Goal: Check status: Check status

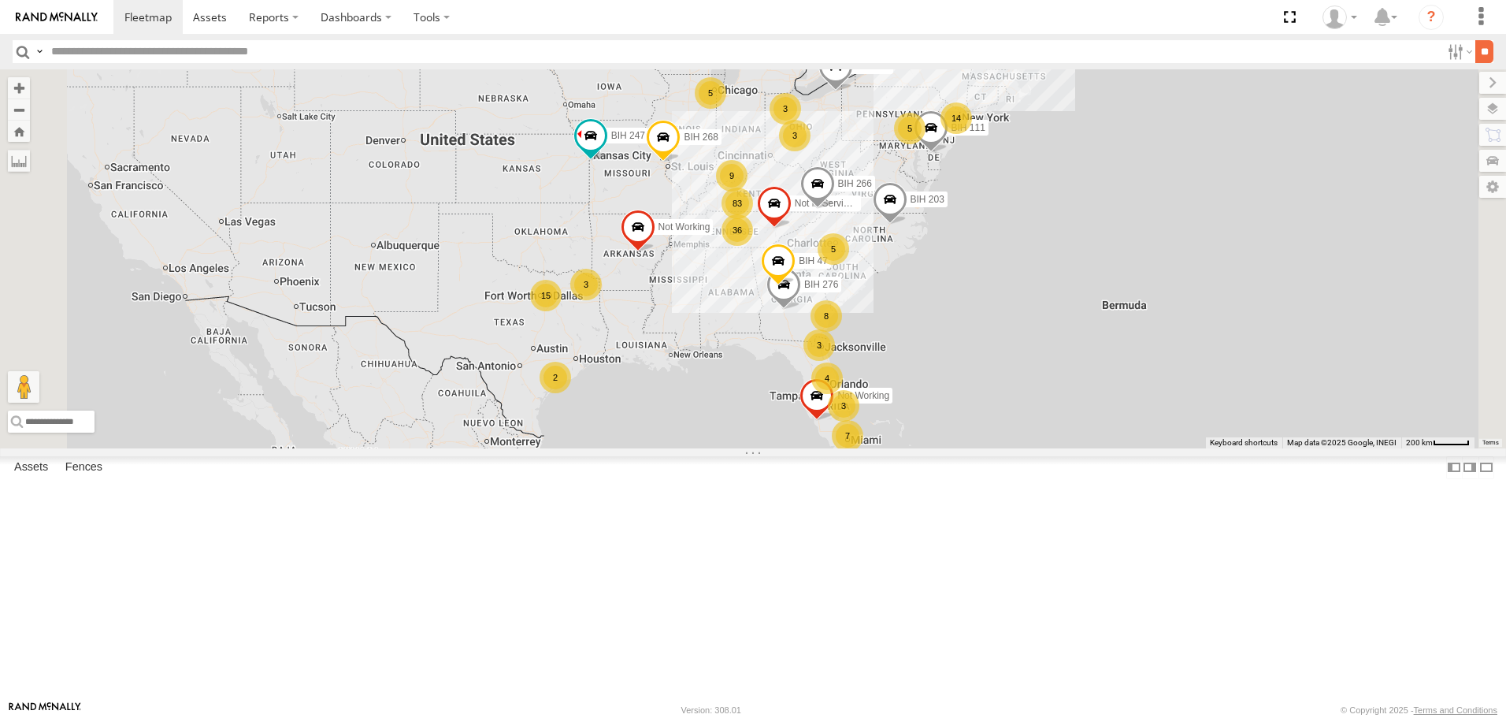
click at [1485, 54] on input "**" at bounding box center [1484, 51] width 18 height 23
click at [0, 0] on span "Asset" at bounding box center [0, 0] width 0 height 0
click at [0, 0] on span at bounding box center [0, 0] width 0 height 0
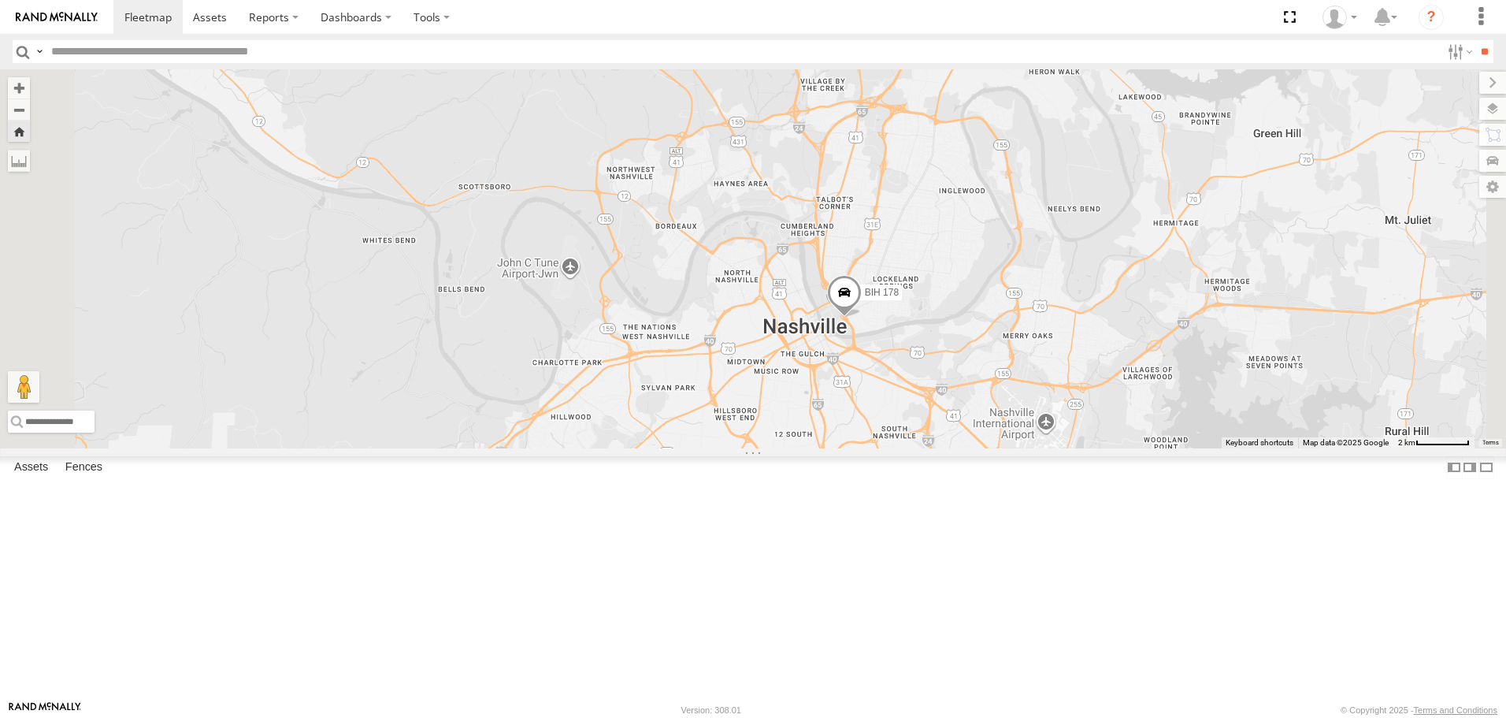
scroll to position [3150, 0]
click at [0, 0] on span at bounding box center [0, 0] width 0 height 0
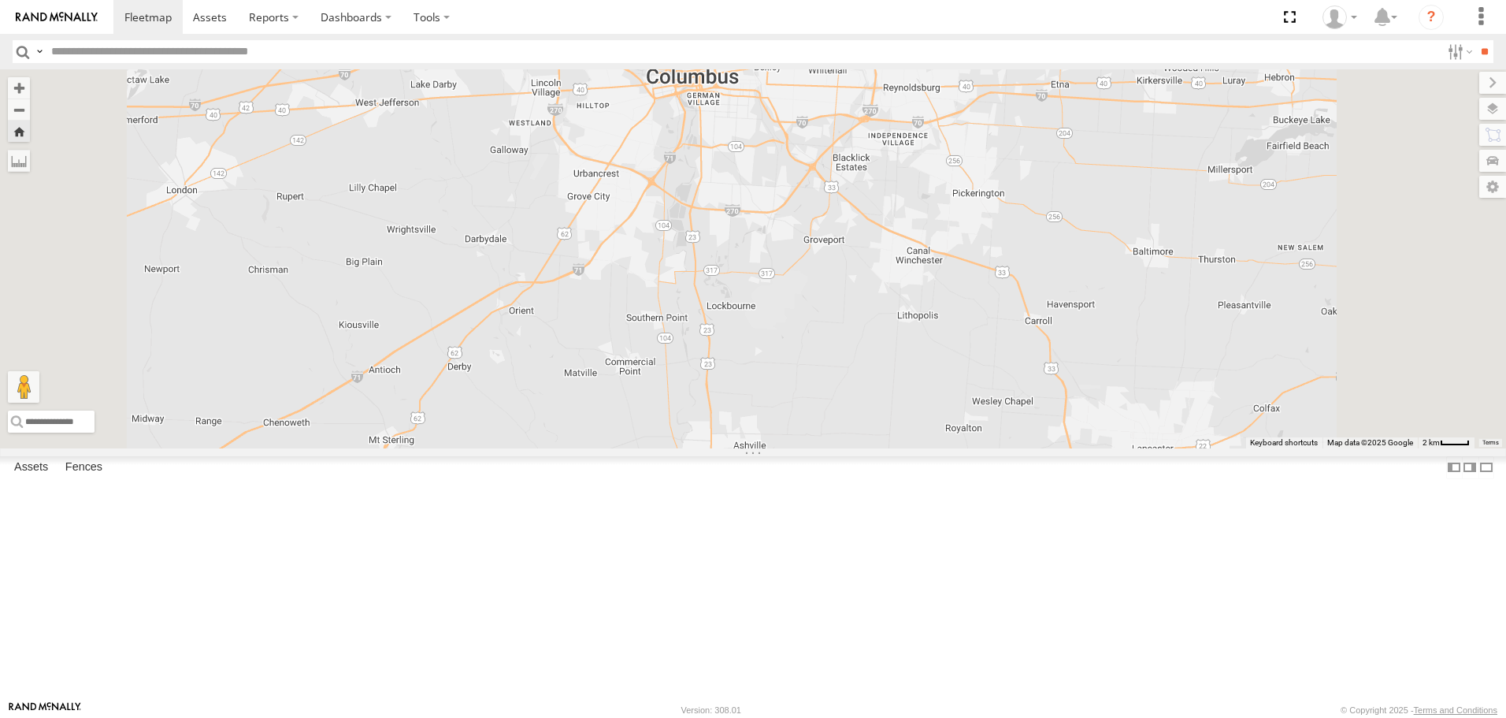
scroll to position [4962, 0]
click at [0, 0] on span at bounding box center [0, 0] width 0 height 0
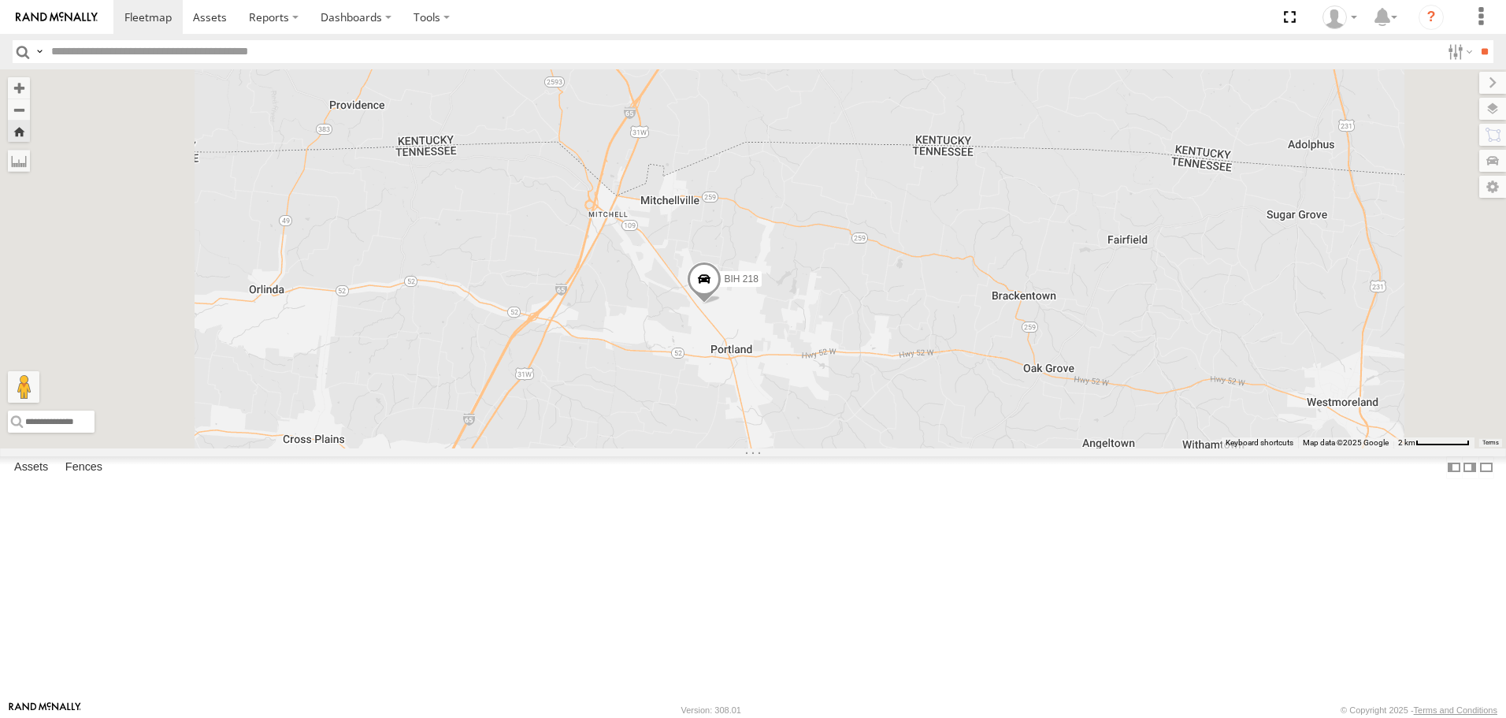
scroll to position [5986, 0]
click at [0, 0] on span at bounding box center [0, 0] width 0 height 0
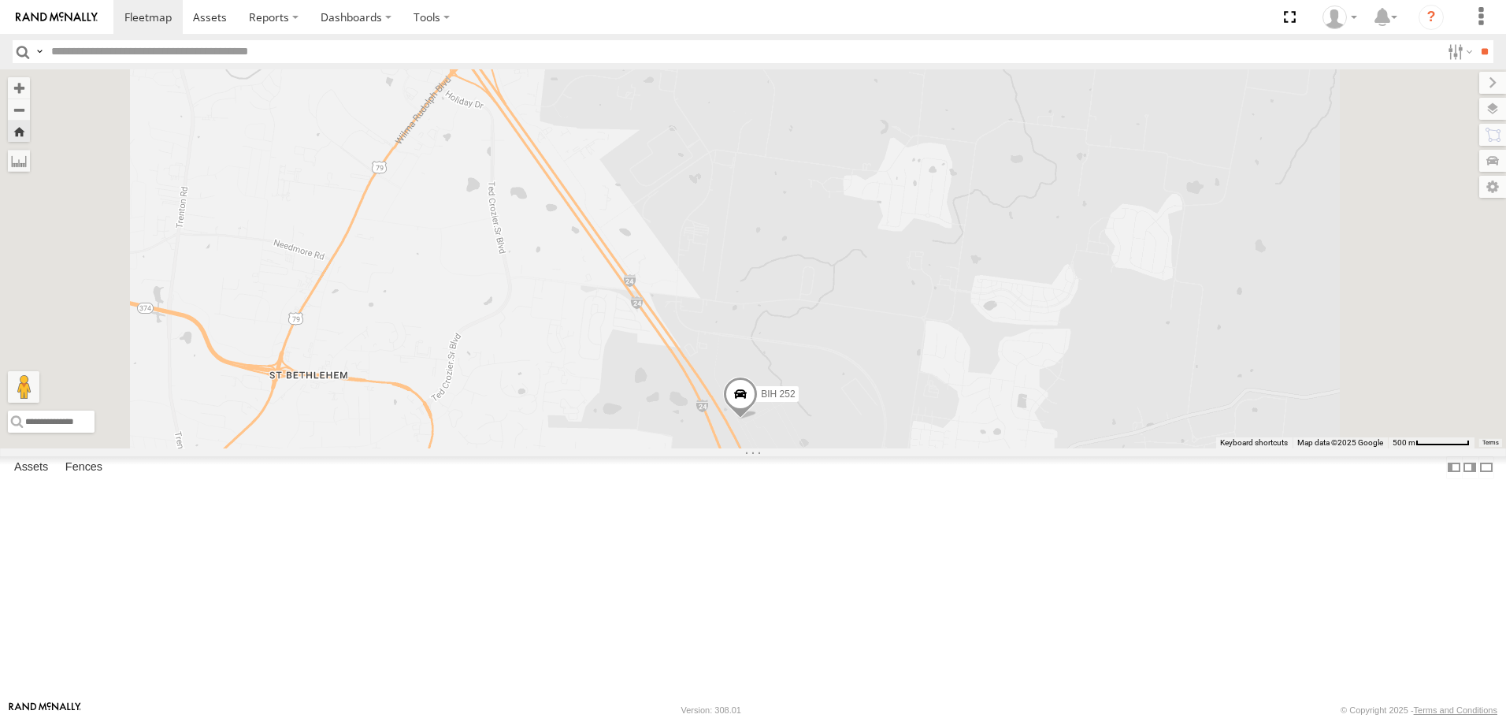
scroll to position [6065, 0]
click at [0, 0] on span at bounding box center [0, 0] width 0 height 0
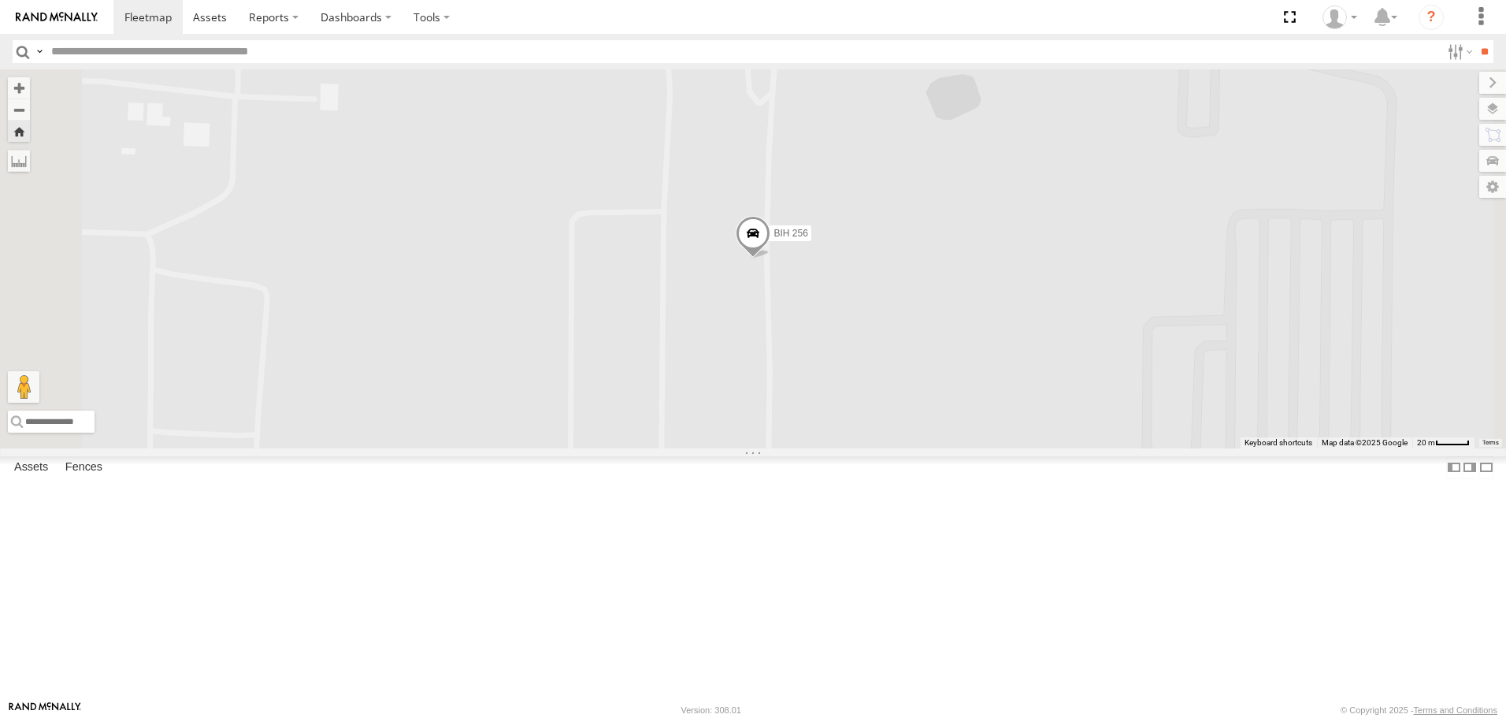
scroll to position [6143, 0]
click at [0, 0] on span at bounding box center [0, 0] width 0 height 0
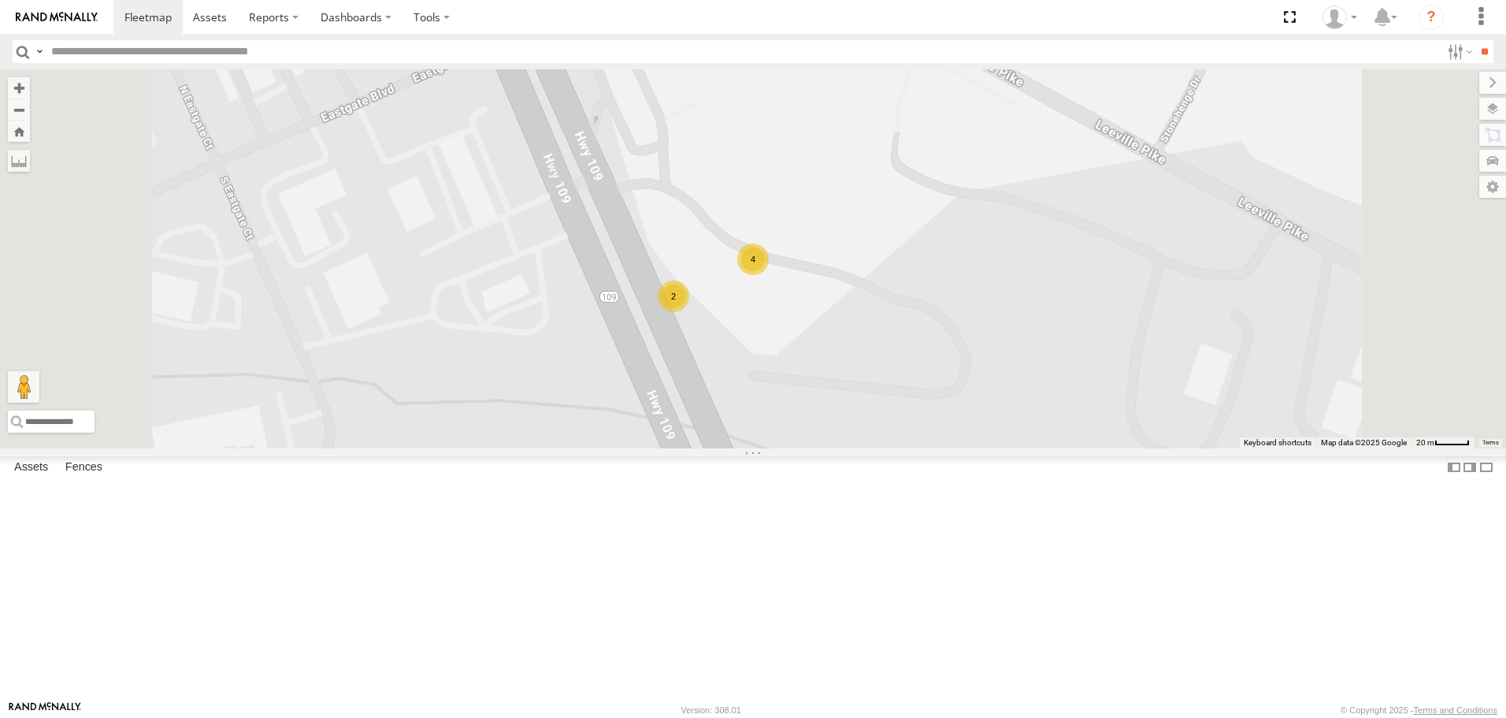
scroll to position [6301, 0]
click at [0, 0] on span at bounding box center [0, 0] width 0 height 0
click at [770, 259] on span at bounding box center [753, 238] width 35 height 43
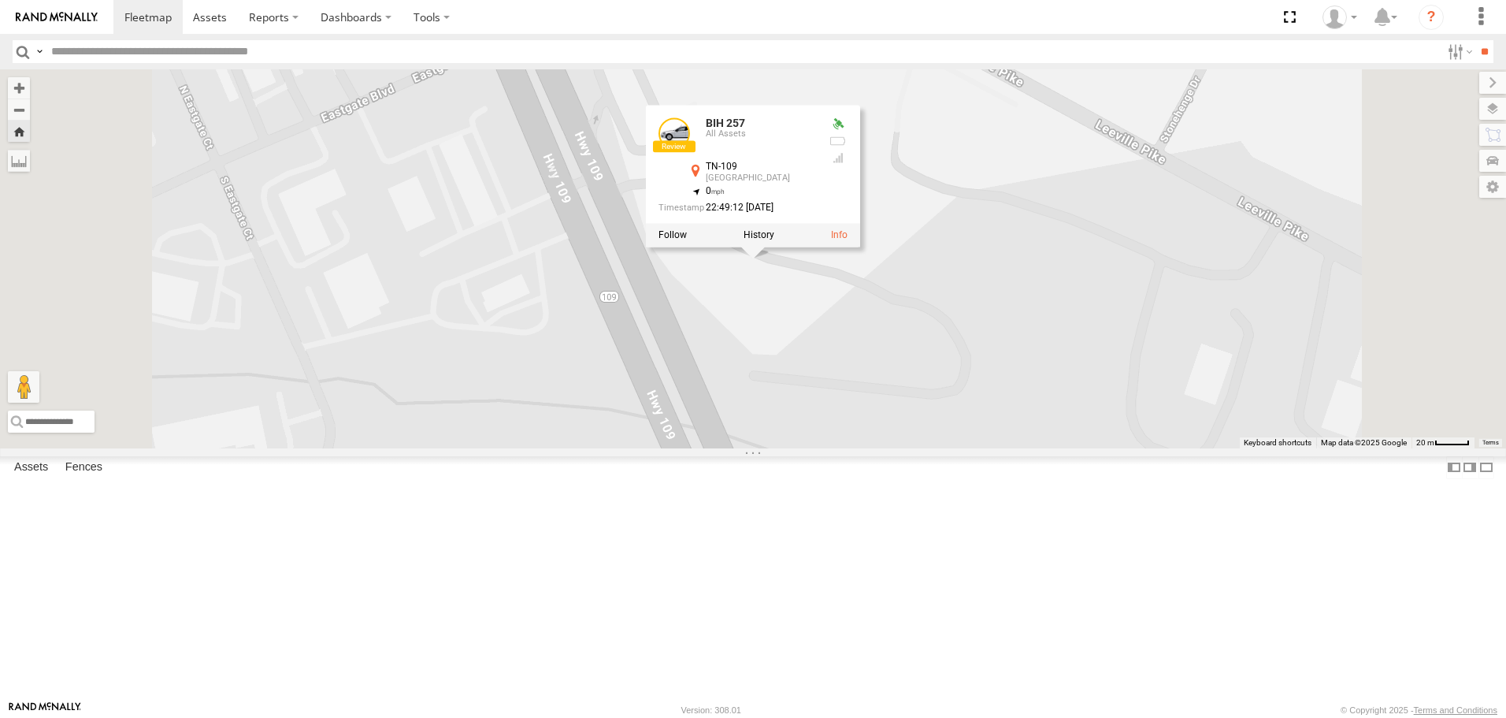
scroll to position [7797, 0]
